Goal: Download file/media

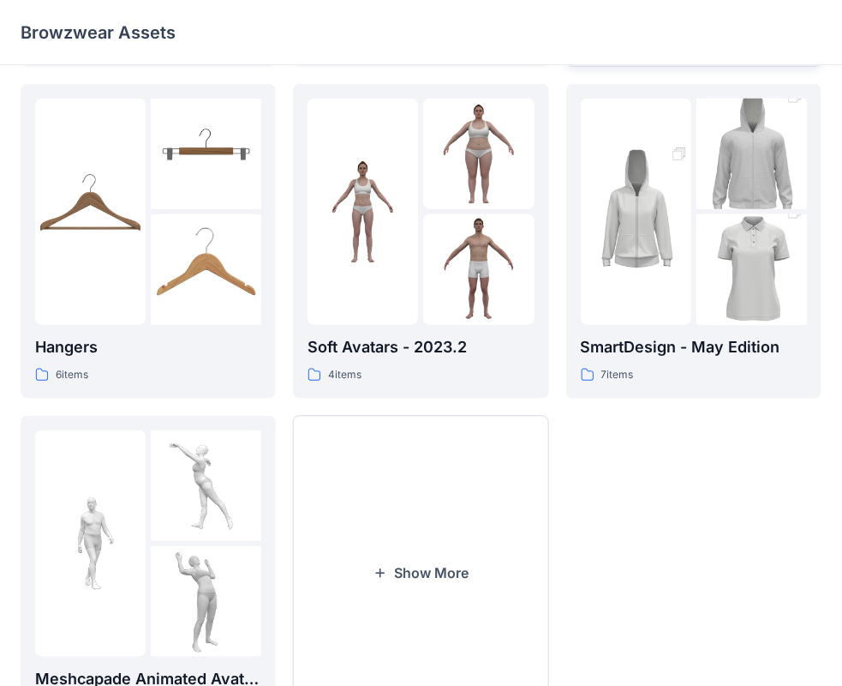
scroll to position [425, 0]
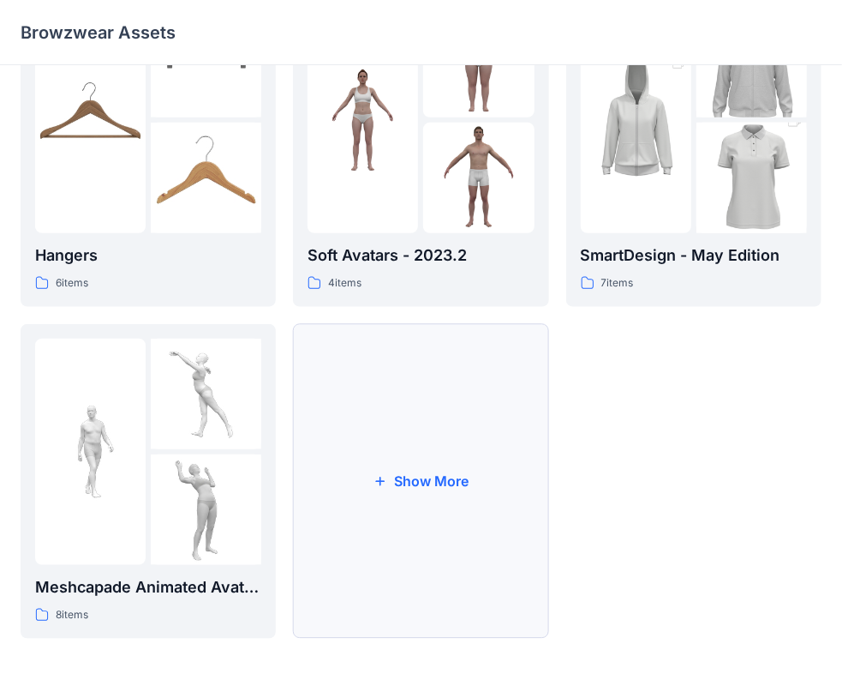
click at [475, 487] on button "Show More" at bounding box center [420, 481] width 255 height 315
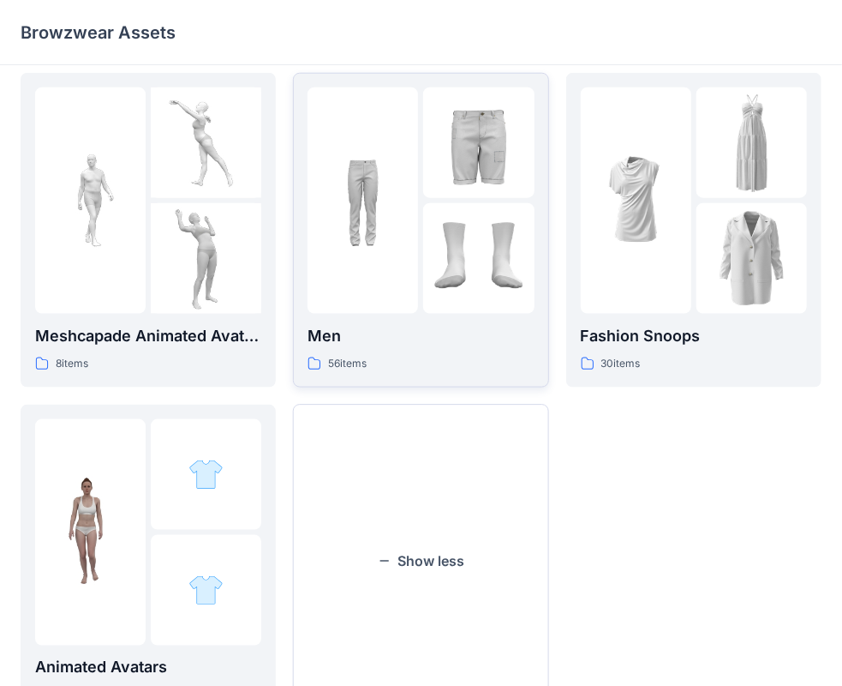
scroll to position [586, 0]
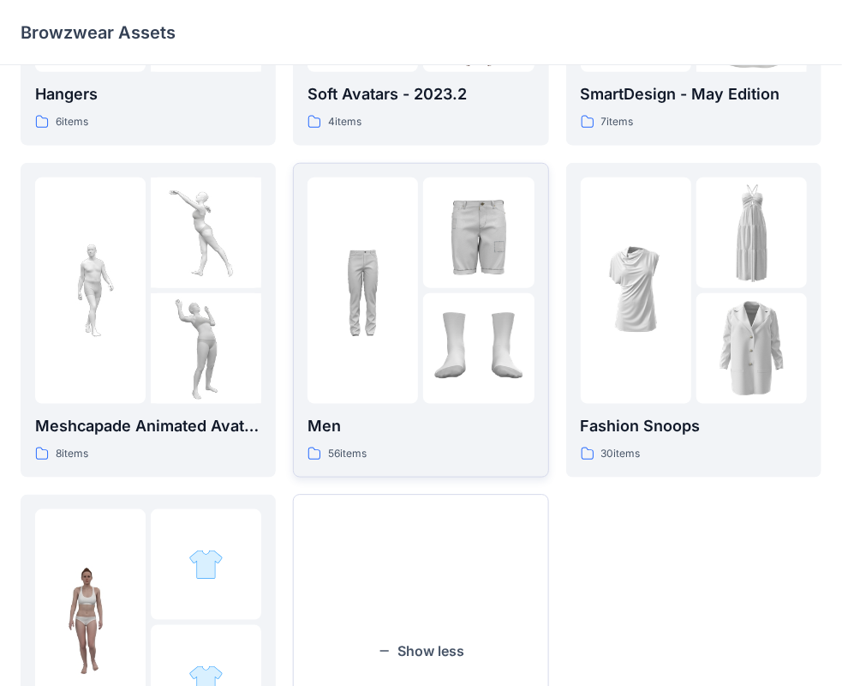
click at [477, 447] on div "56 items" at bounding box center [421, 454] width 226 height 18
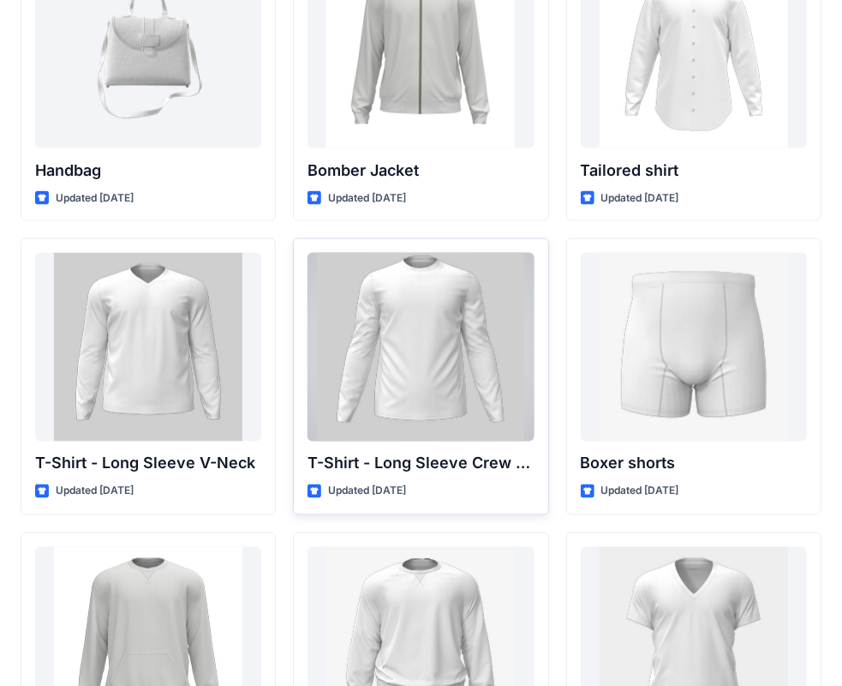
scroll to position [1068, 0]
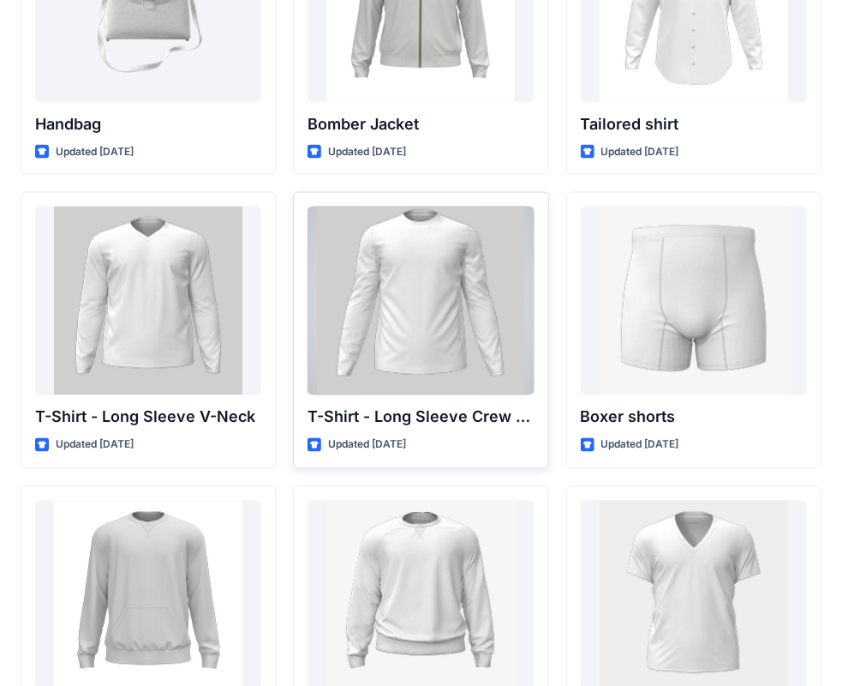
click at [372, 341] on div at bounding box center [421, 301] width 226 height 189
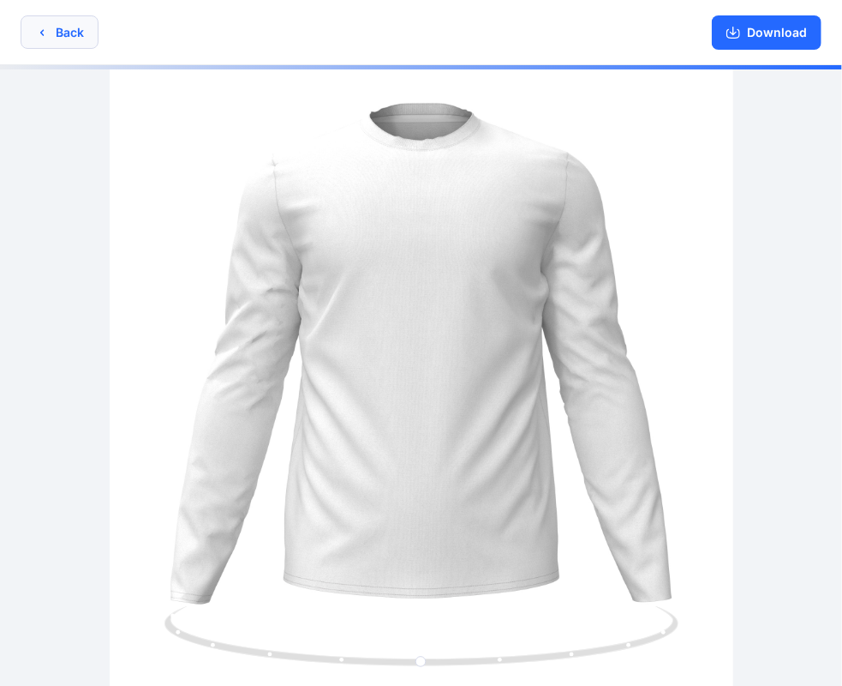
click at [65, 38] on button "Back" at bounding box center [60, 31] width 78 height 33
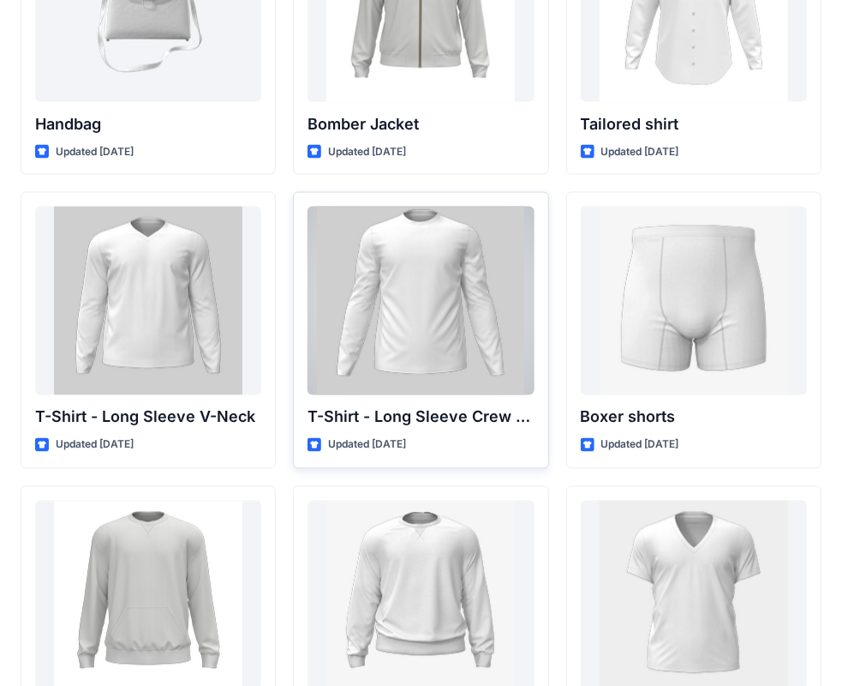
click at [411, 307] on div at bounding box center [421, 301] width 226 height 189
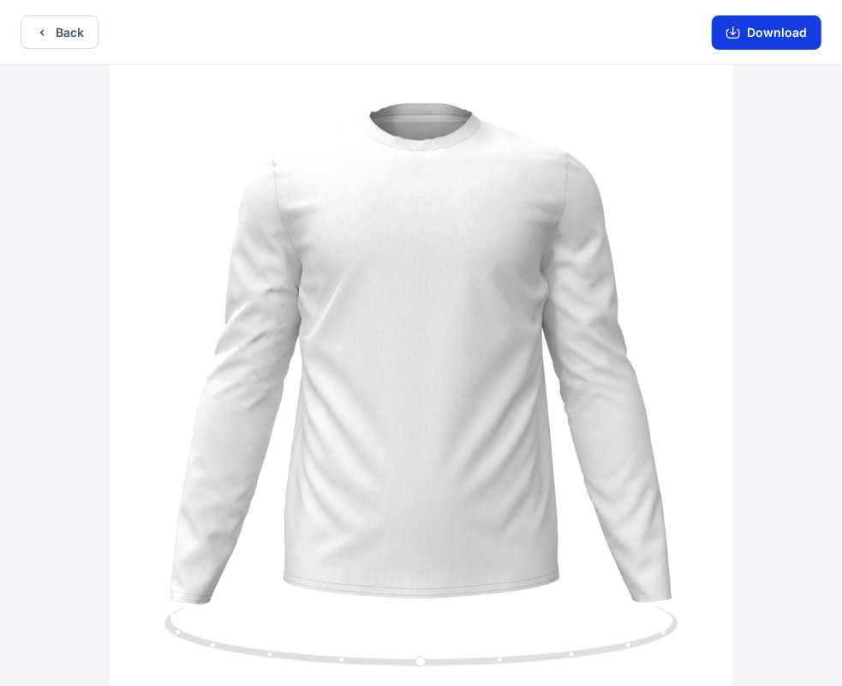
click at [735, 45] on button "Download" at bounding box center [767, 32] width 110 height 34
click at [744, 24] on button "Download" at bounding box center [767, 32] width 110 height 34
click at [768, 45] on button "Download" at bounding box center [767, 32] width 110 height 34
click at [74, 41] on button "Back" at bounding box center [60, 31] width 78 height 33
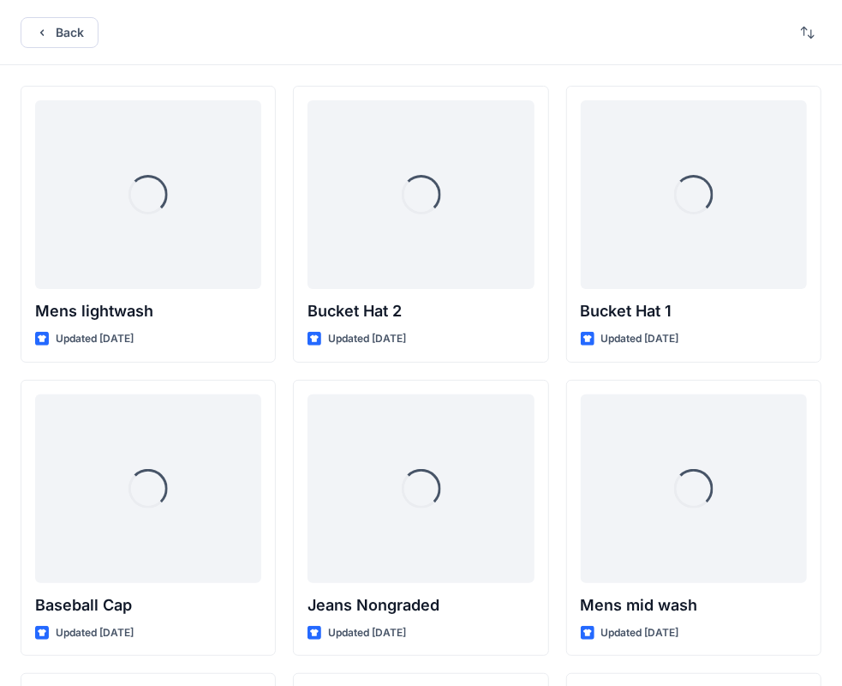
scroll to position [1068, 0]
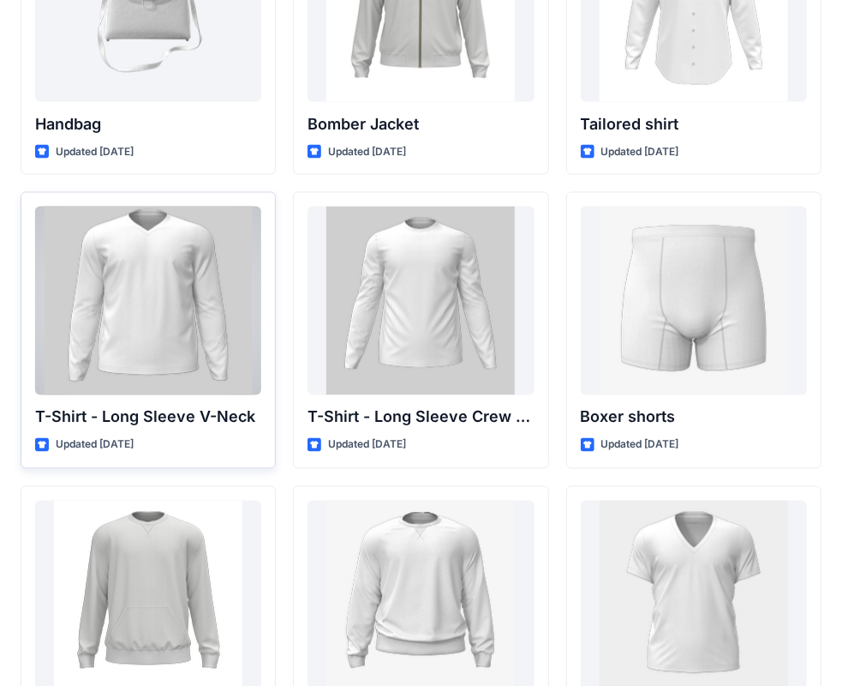
click at [182, 315] on div at bounding box center [148, 301] width 226 height 189
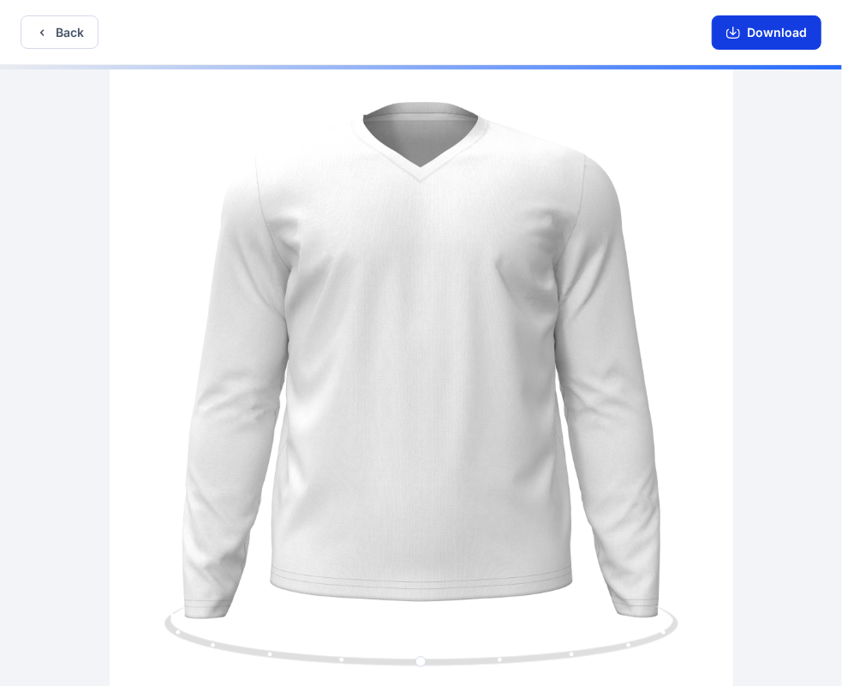
click at [756, 31] on button "Download" at bounding box center [767, 32] width 110 height 34
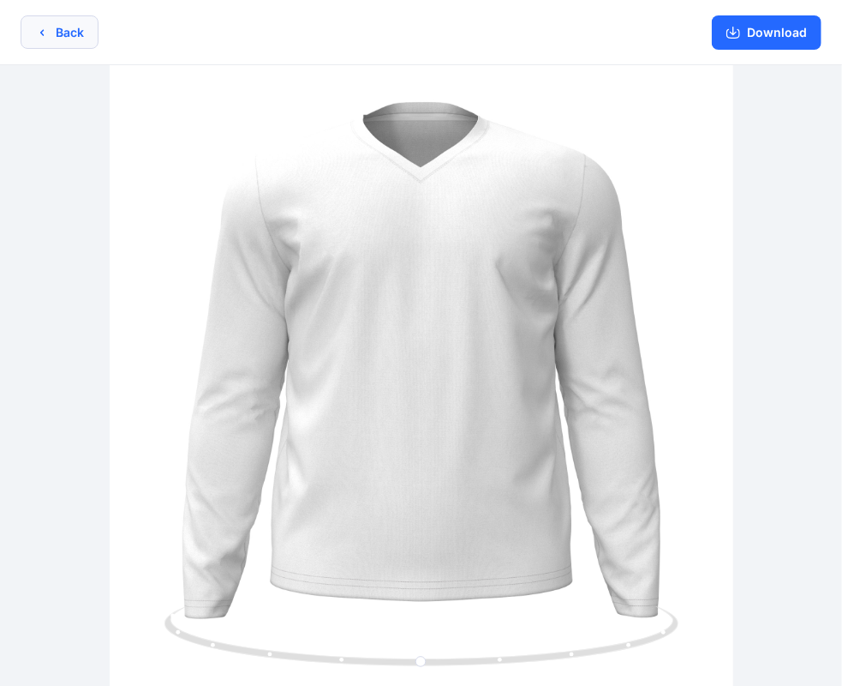
click at [61, 42] on button "Back" at bounding box center [60, 31] width 78 height 33
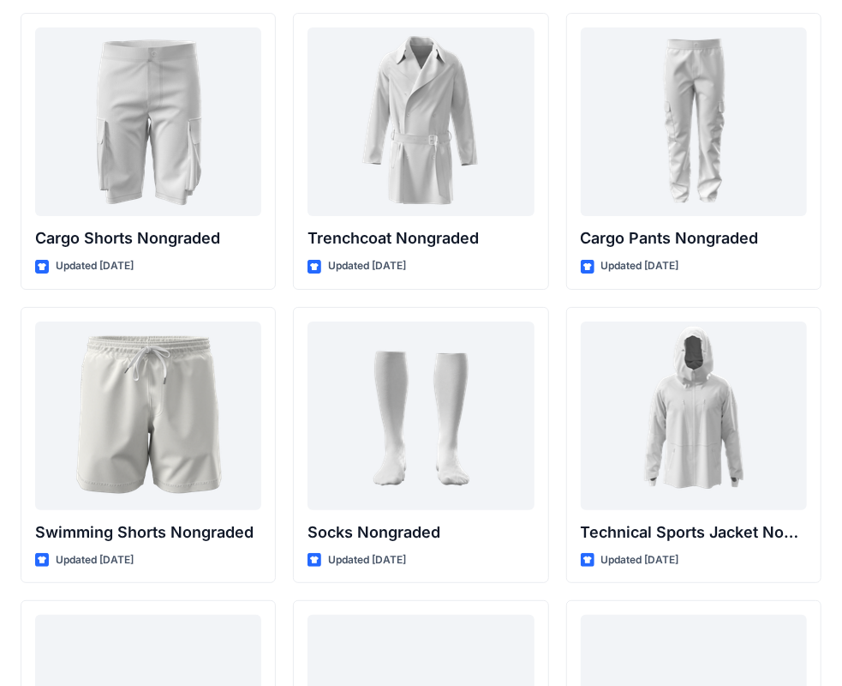
scroll to position [2571, 0]
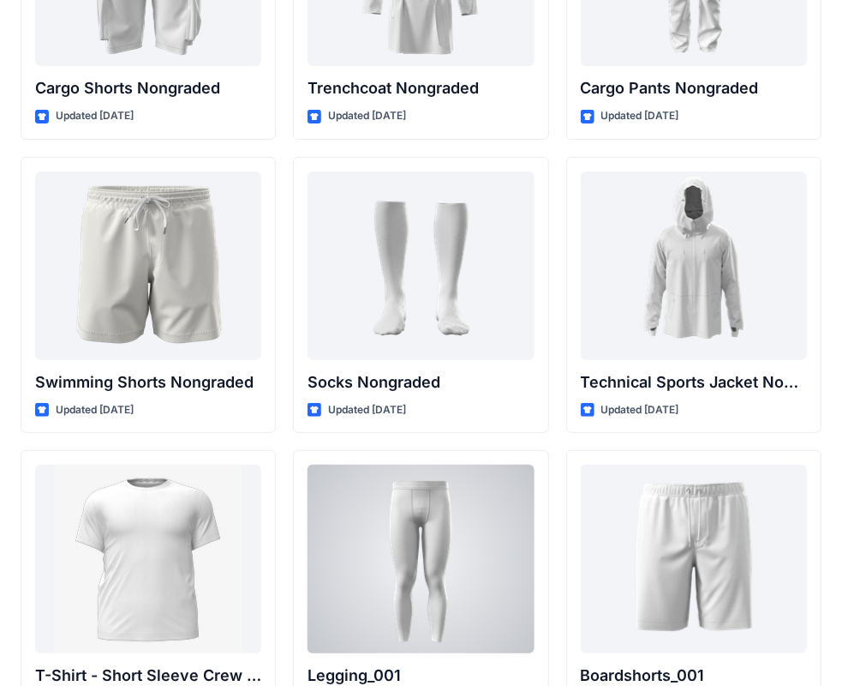
click at [453, 531] on div at bounding box center [421, 558] width 226 height 189
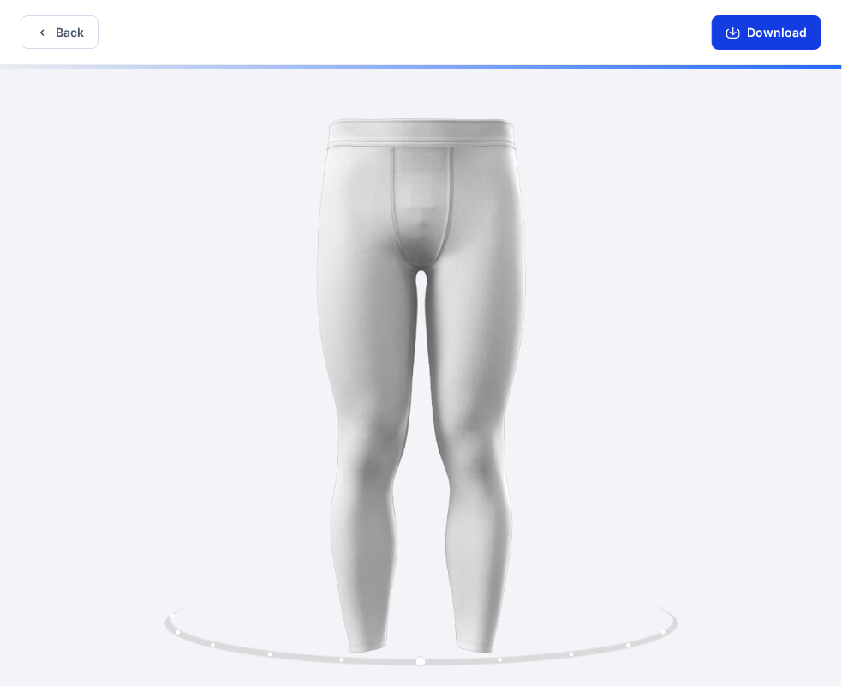
click at [781, 33] on button "Download" at bounding box center [767, 32] width 110 height 34
